Goal: Task Accomplishment & Management: Manage account settings

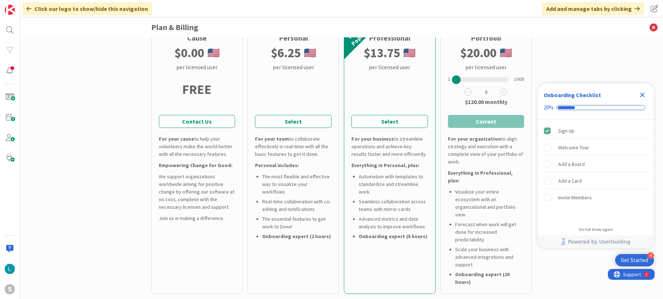
scroll to position [110, 0]
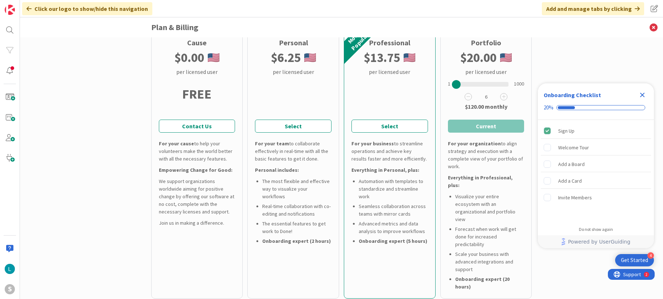
click at [642, 95] on icon "Close Checklist" at bounding box center [642, 95] width 5 height 5
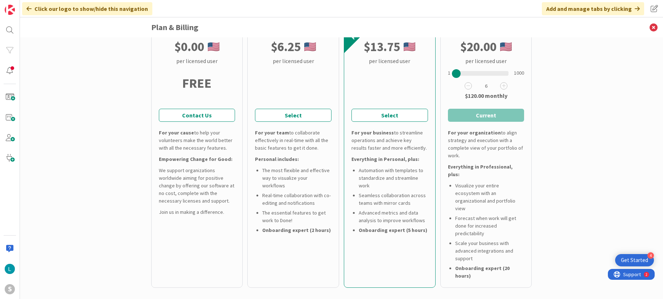
scroll to position [0, 0]
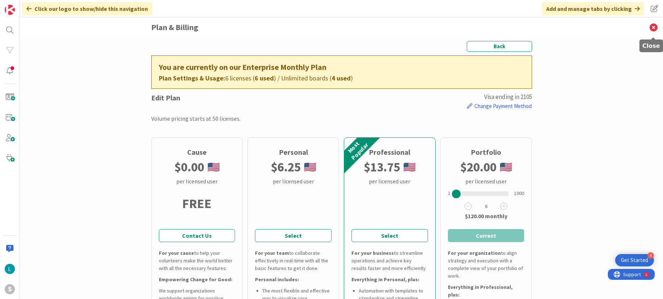
click at [655, 29] on icon at bounding box center [653, 27] width 19 height 20
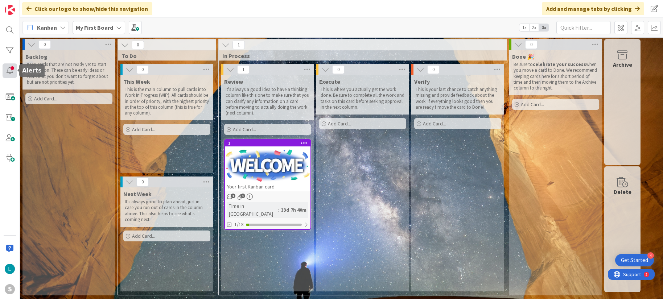
click at [6, 69] on div at bounding box center [10, 70] width 15 height 15
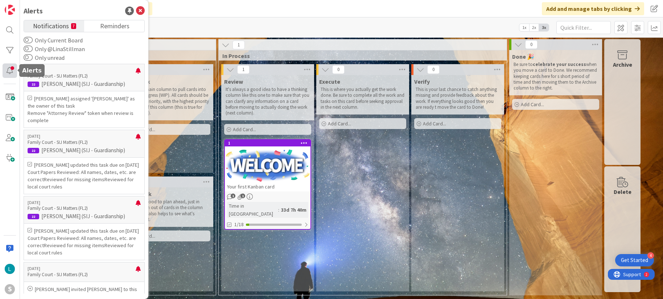
drag, startPoint x: 6, startPoint y: 69, endPoint x: 7, endPoint y: 64, distance: 5.1
click at [6, 69] on div at bounding box center [10, 70] width 15 height 15
click at [6, 50] on div at bounding box center [10, 50] width 15 height 15
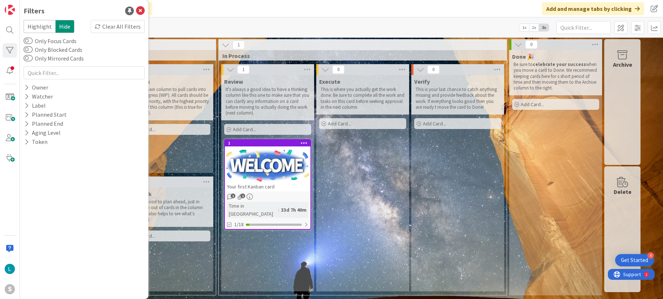
drag, startPoint x: 196, startPoint y: 14, endPoint x: 184, endPoint y: 10, distance: 13.2
click at [196, 14] on div "Click our logo to show/hide this navigation Add and manage tabs by clicking" at bounding box center [341, 8] width 643 height 17
